Goal: Information Seeking & Learning: Find specific fact

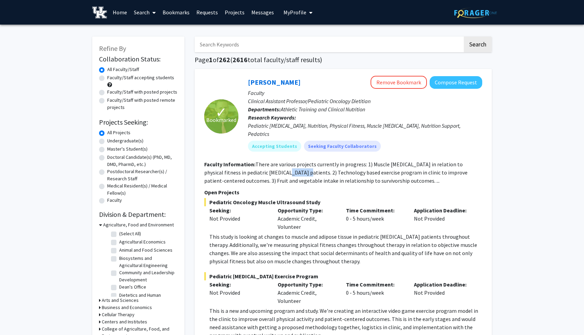
click at [205, 13] on link "Requests" at bounding box center [207, 12] width 28 height 24
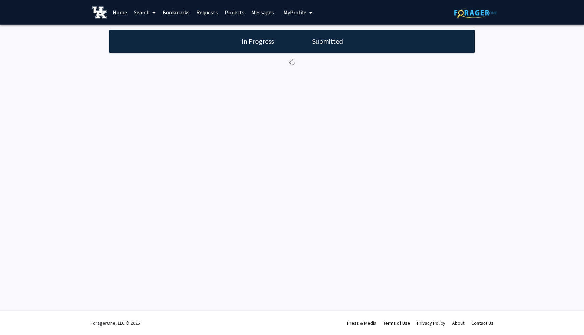
click at [209, 12] on link "Requests" at bounding box center [207, 12] width 28 height 24
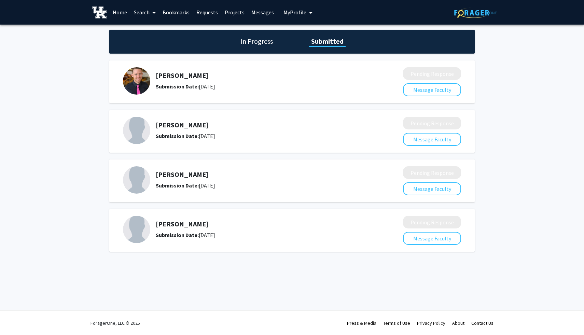
click at [202, 185] on div "Submission Date: [DATE]" at bounding box center [261, 185] width 211 height 8
click at [397, 174] on div at bounding box center [292, 180] width 338 height 29
click at [185, 182] on b "Submission Date:" at bounding box center [177, 185] width 43 height 7
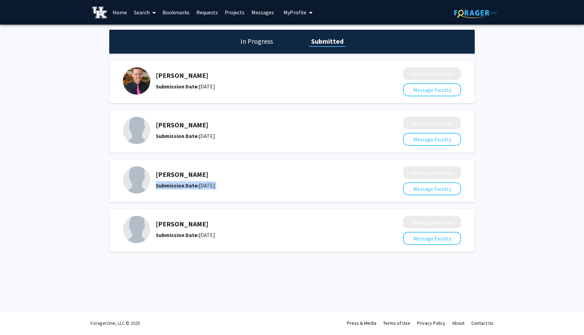
click at [199, 188] on div "Submission Date: [DATE]" at bounding box center [261, 185] width 211 height 8
click at [124, 180] on img at bounding box center [136, 179] width 27 height 27
click at [137, 180] on img at bounding box center [136, 179] width 27 height 27
click at [143, 10] on link "Search" at bounding box center [145, 12] width 29 height 24
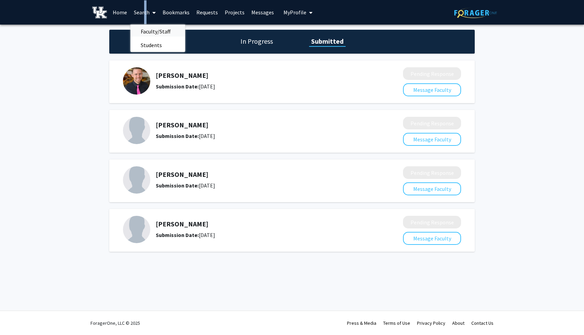
click at [157, 33] on span "Faculty/Staff" at bounding box center [156, 32] width 50 height 14
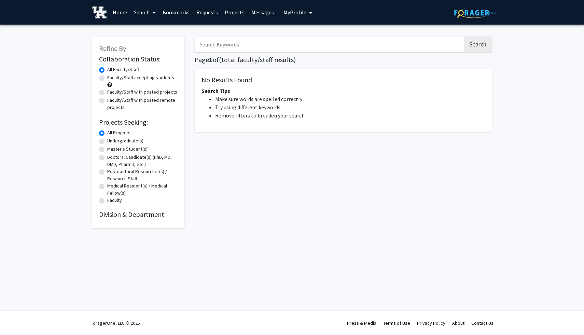
click at [222, 47] on input "Search Keywords" at bounding box center [329, 45] width 268 height 16
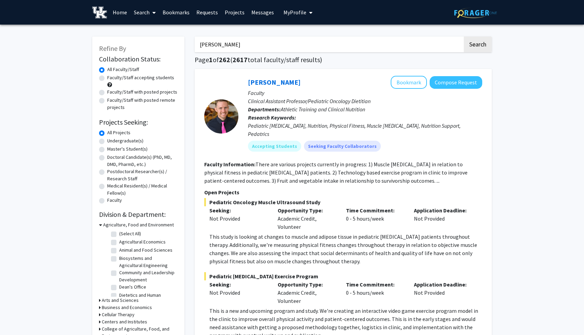
type input "[PERSON_NAME]"
click at [464, 37] on button "Search" at bounding box center [478, 45] width 28 height 16
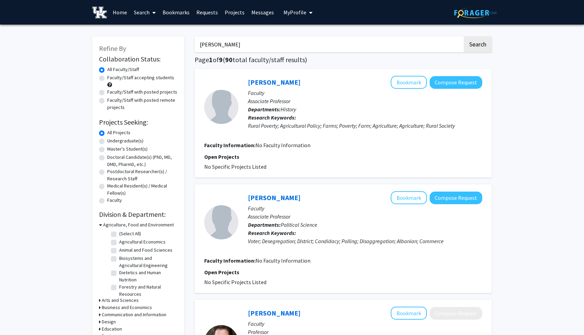
click at [240, 11] on link "Projects" at bounding box center [234, 12] width 27 height 24
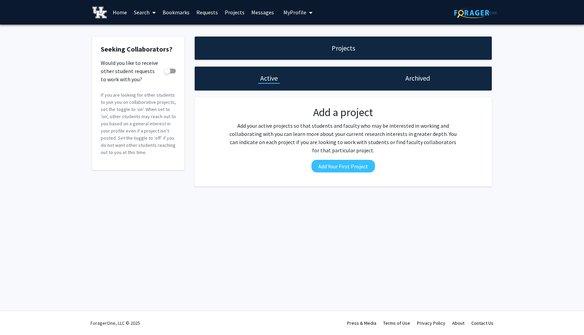
click at [194, 13] on link "Requests" at bounding box center [207, 12] width 28 height 24
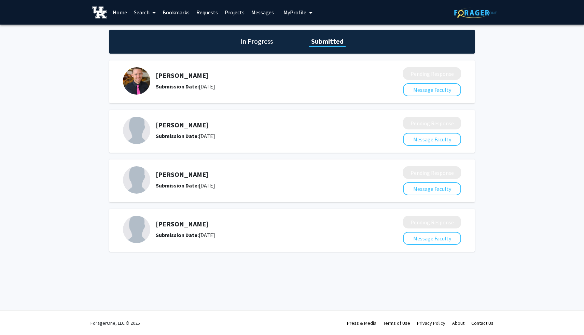
drag, startPoint x: 198, startPoint y: 176, endPoint x: 155, endPoint y: 175, distance: 43.4
click at [155, 175] on div "[PERSON_NAME] Submission Date: [DATE]" at bounding box center [258, 179] width 271 height 27
copy h5 "[PERSON_NAME]"
click at [136, 13] on link "Search" at bounding box center [145, 12] width 29 height 24
click at [152, 31] on span "Faculty/Staff" at bounding box center [156, 32] width 50 height 14
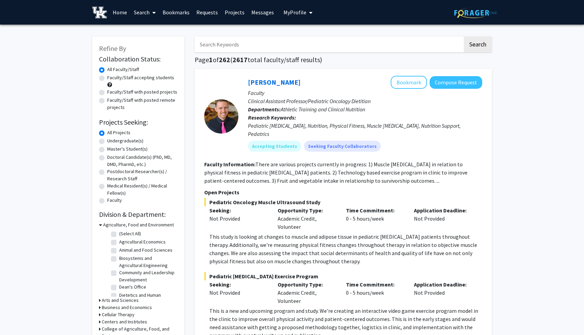
click at [238, 42] on input "Search Keywords" at bounding box center [329, 45] width 268 height 16
paste input "[PERSON_NAME]"
type input "[PERSON_NAME]"
click at [464, 37] on button "Search" at bounding box center [478, 45] width 28 height 16
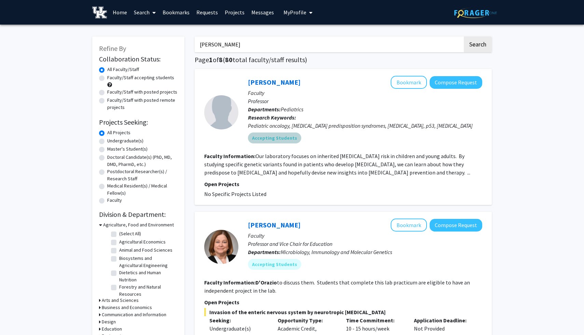
click at [320, 144] on div "Accepting Students" at bounding box center [365, 138] width 237 height 14
click at [372, 103] on p "Professor" at bounding box center [365, 101] width 234 height 8
click at [340, 104] on p "Professor" at bounding box center [365, 101] width 234 height 8
click at [201, 15] on link "Requests" at bounding box center [207, 12] width 28 height 24
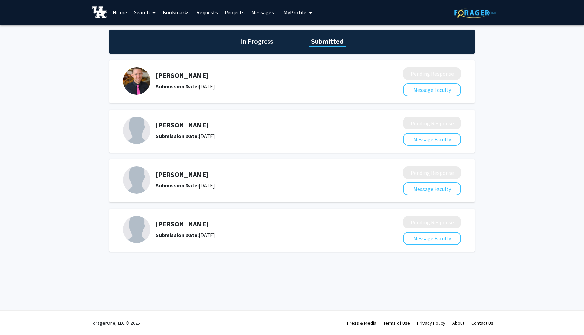
drag, startPoint x: 212, startPoint y: 222, endPoint x: 154, endPoint y: 221, distance: 57.8
click at [155, 221] on div "[PERSON_NAME] Submission Date: [DATE]" at bounding box center [258, 229] width 271 height 27
copy h5 "[PERSON_NAME]"
click at [207, 14] on link "Requests" at bounding box center [207, 12] width 28 height 24
